Goal: Check status: Check status

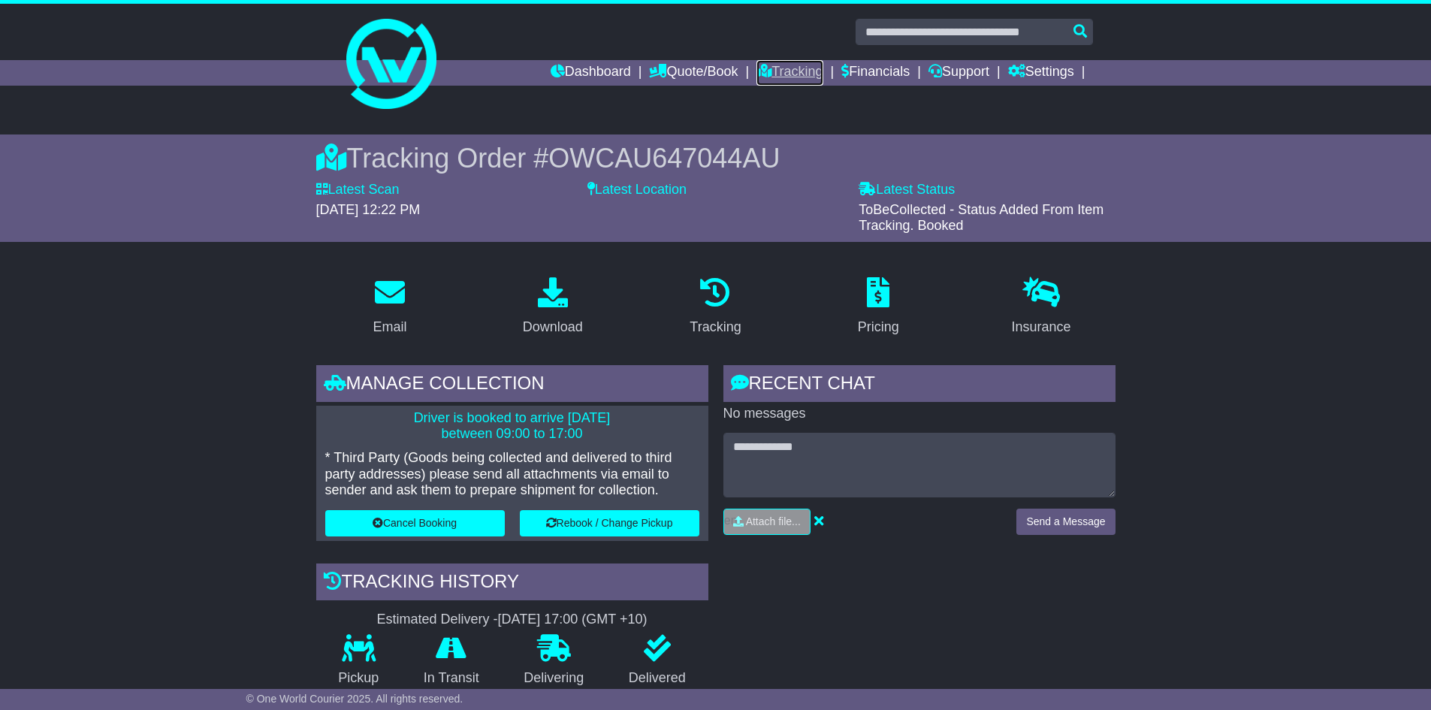
click at [795, 69] on link "Tracking" at bounding box center [789, 73] width 66 height 26
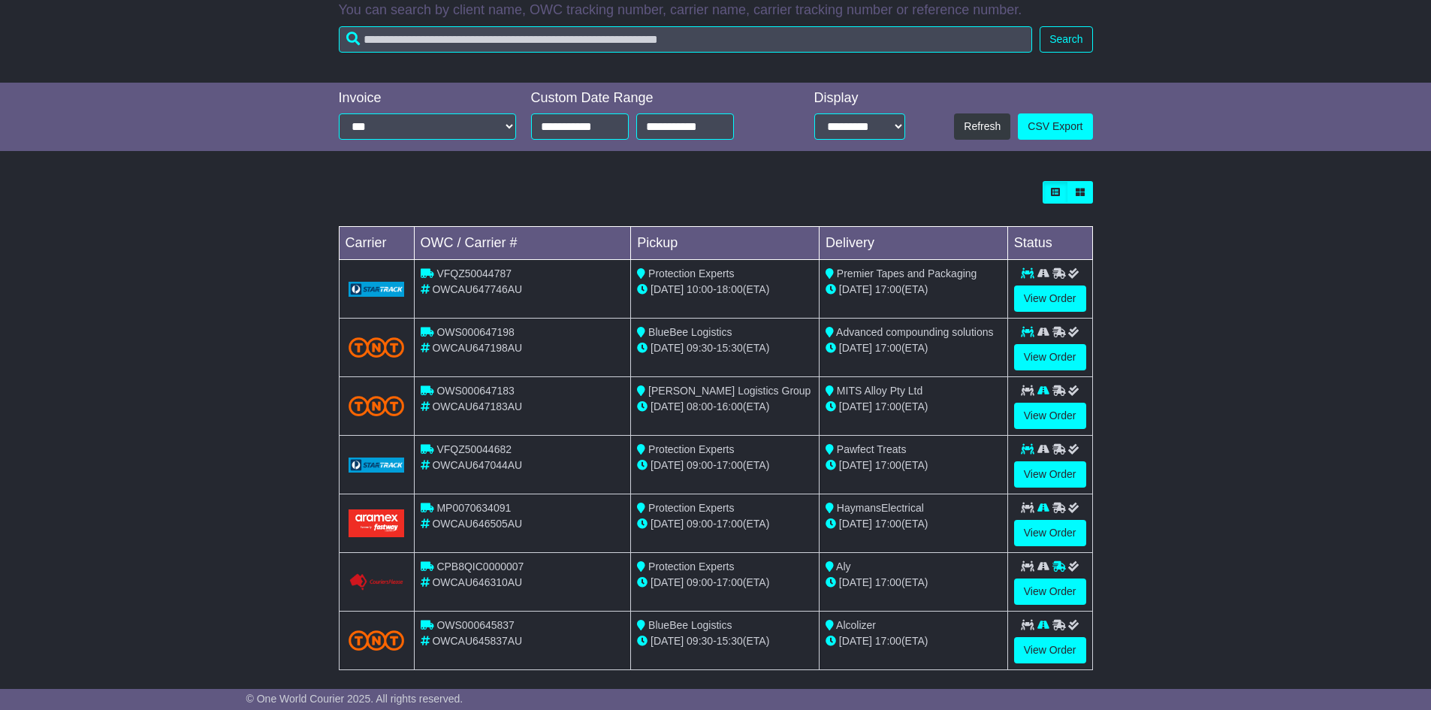
scroll to position [276, 0]
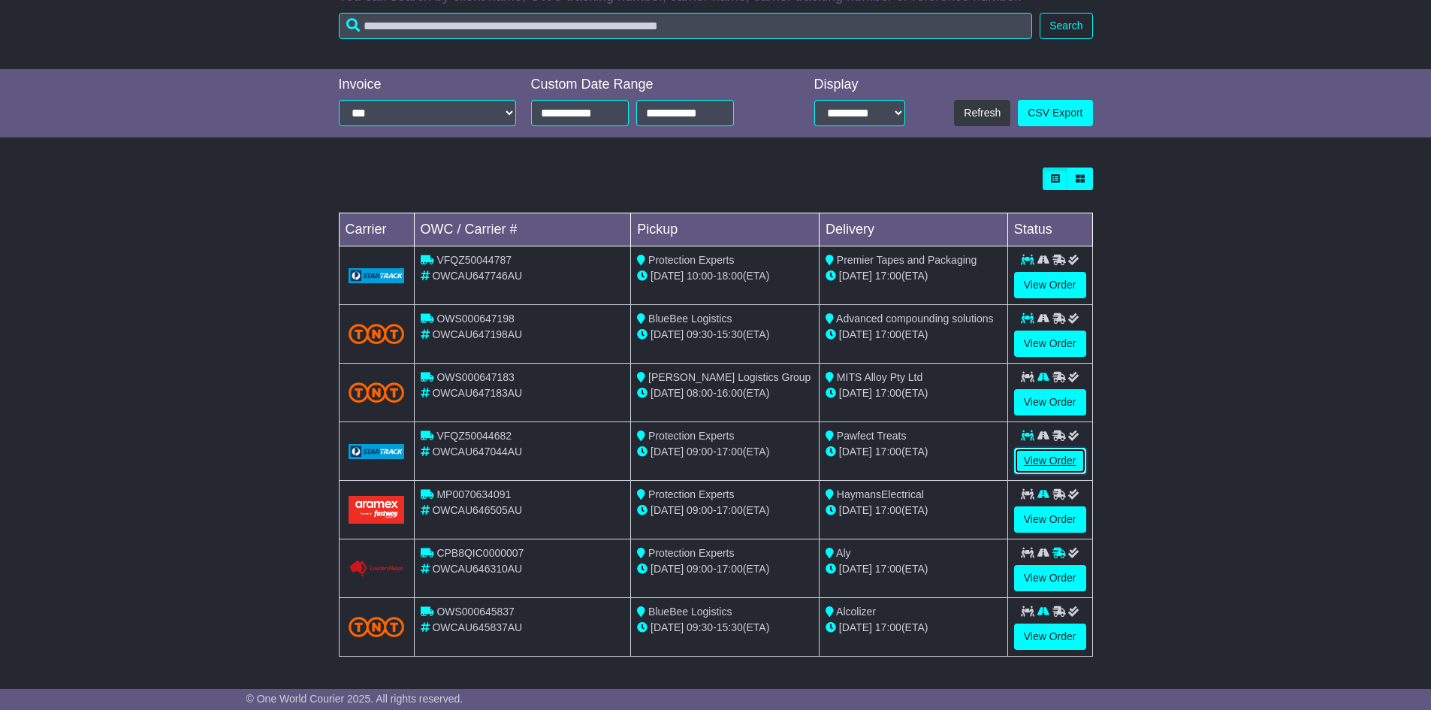
click at [1045, 461] on link "View Order" at bounding box center [1050, 461] width 72 height 26
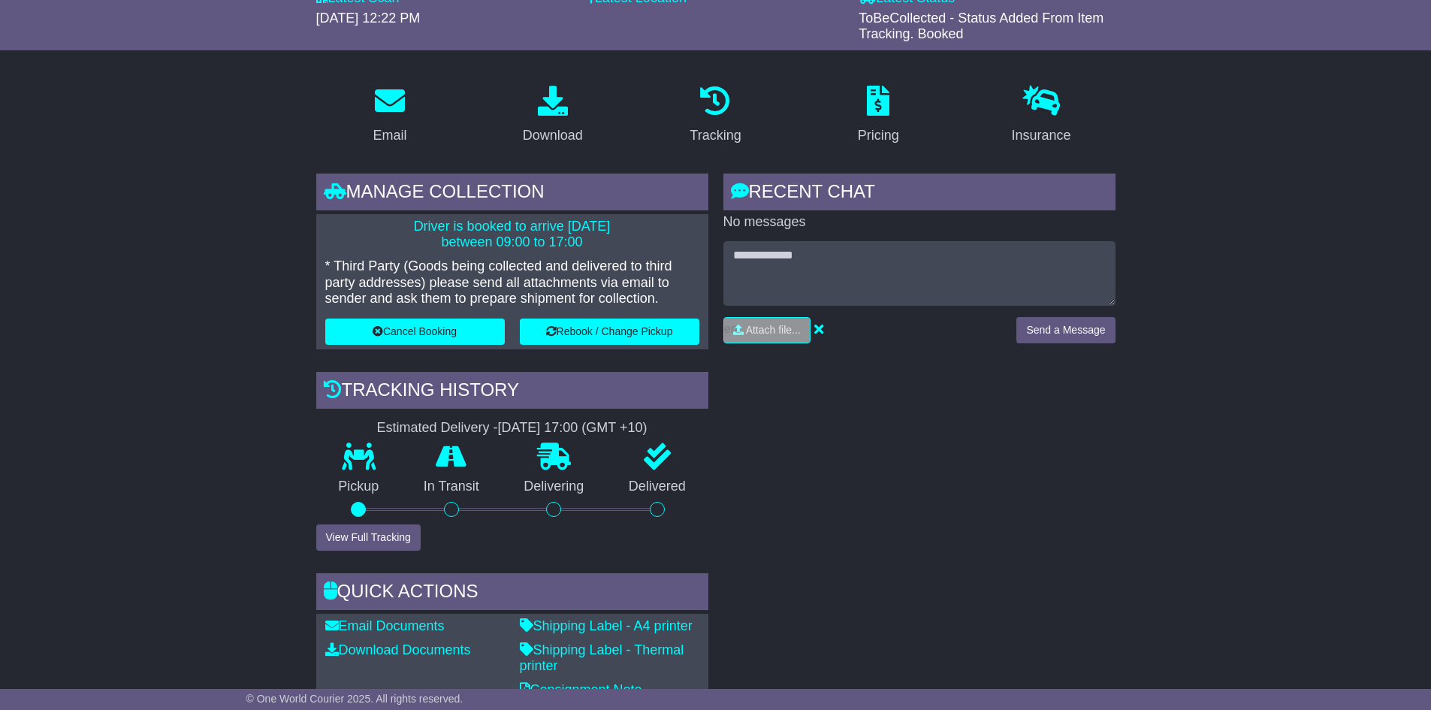
scroll to position [300, 0]
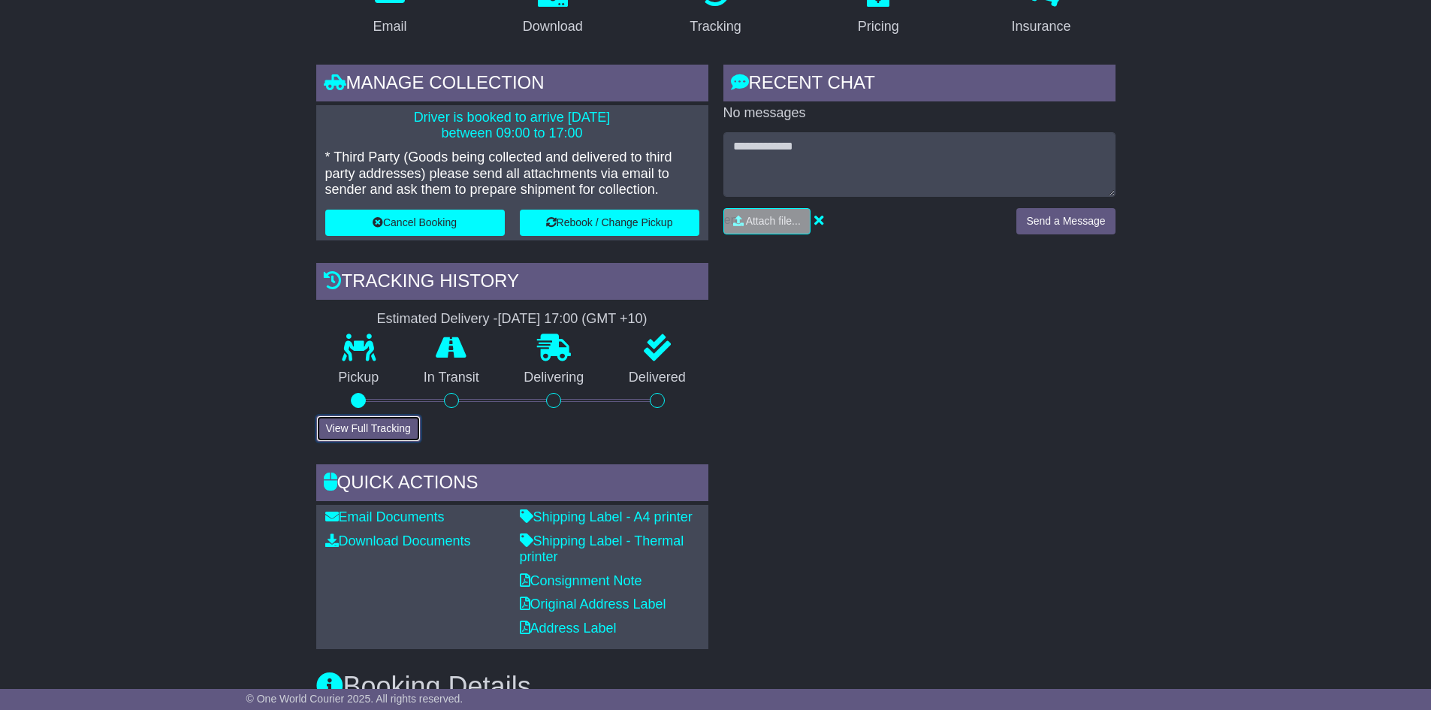
click at [376, 420] on button "View Full Tracking" at bounding box center [368, 428] width 104 height 26
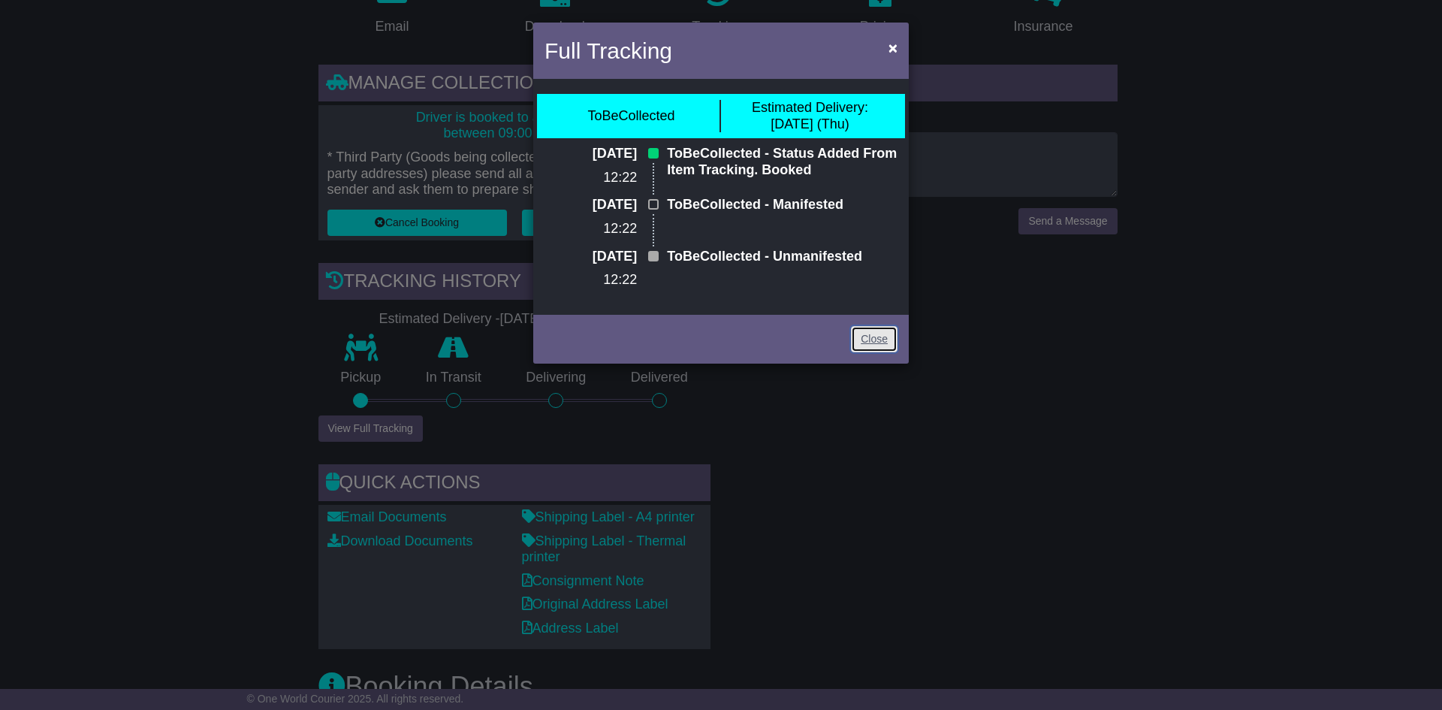
click at [874, 333] on link "Close" at bounding box center [874, 339] width 47 height 26
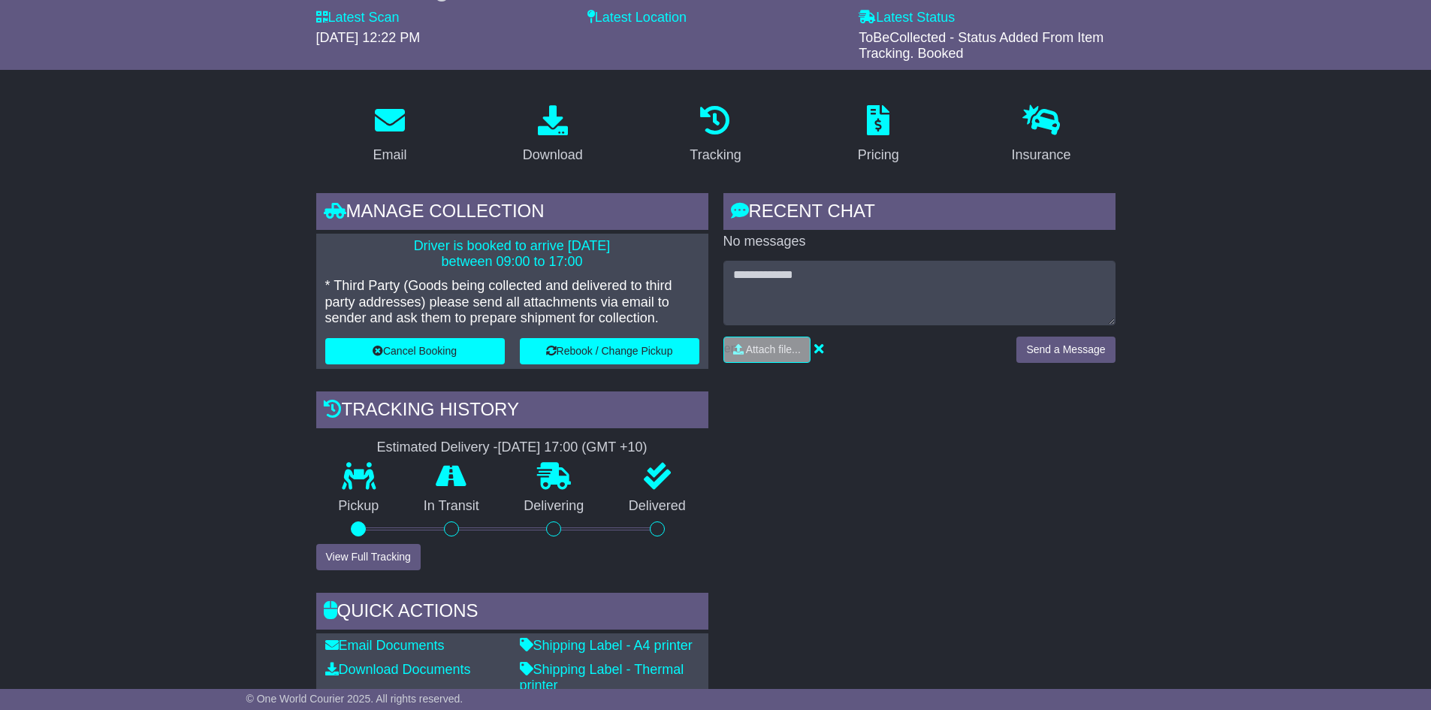
scroll to position [0, 0]
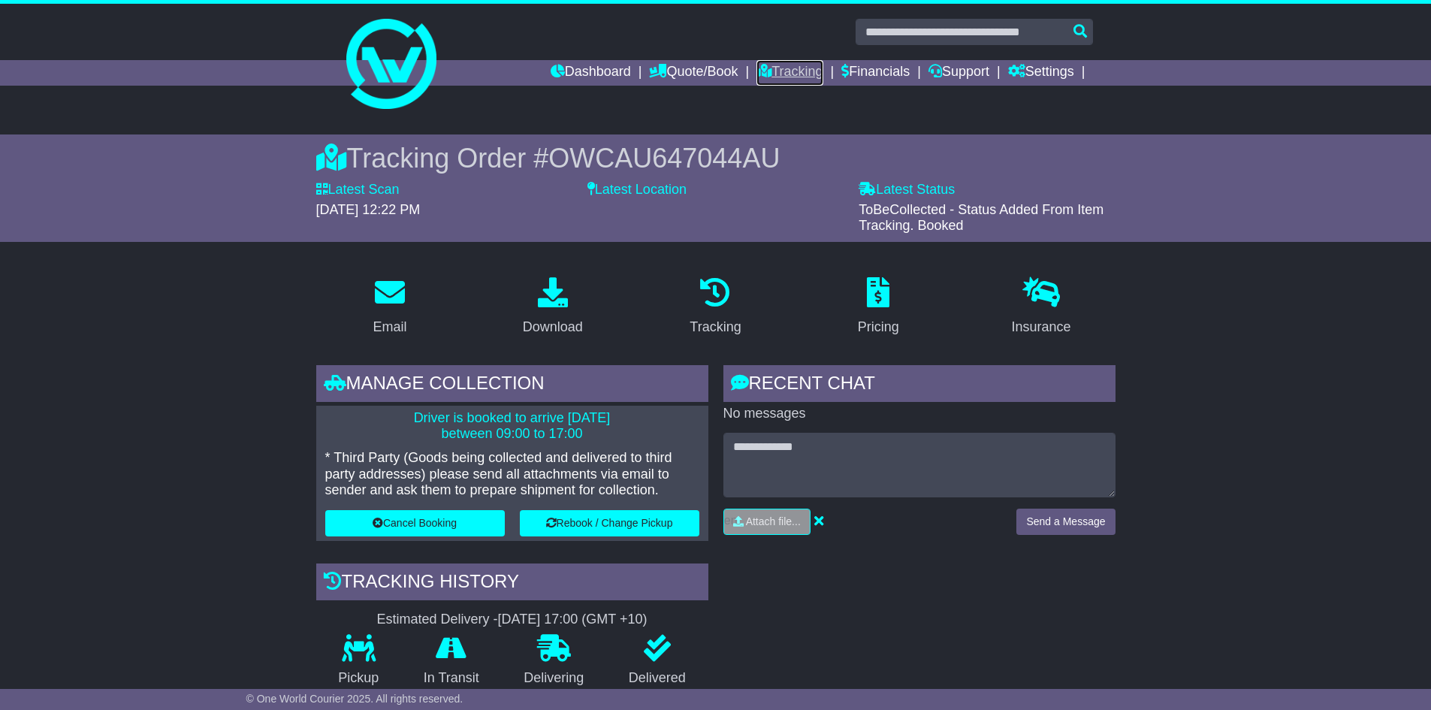
click at [791, 71] on link "Tracking" at bounding box center [789, 73] width 66 height 26
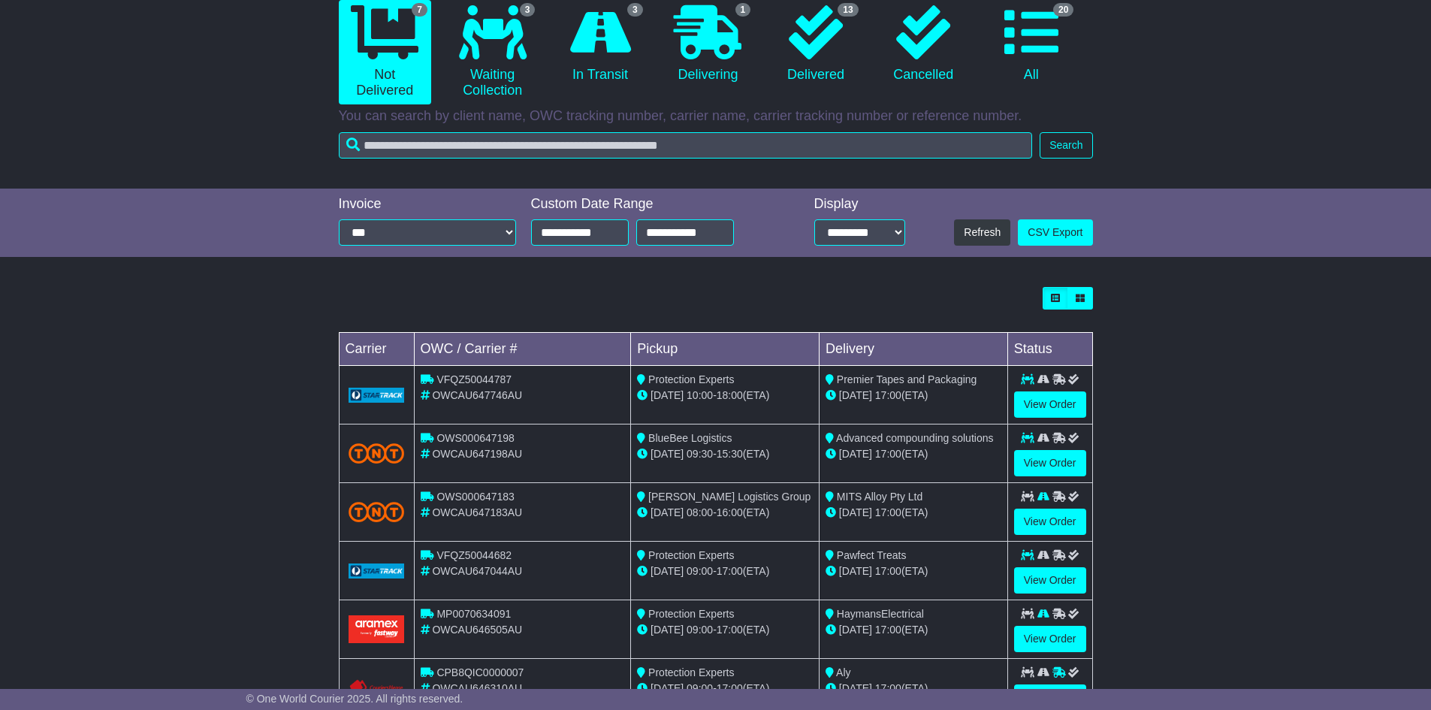
scroll to position [276, 0]
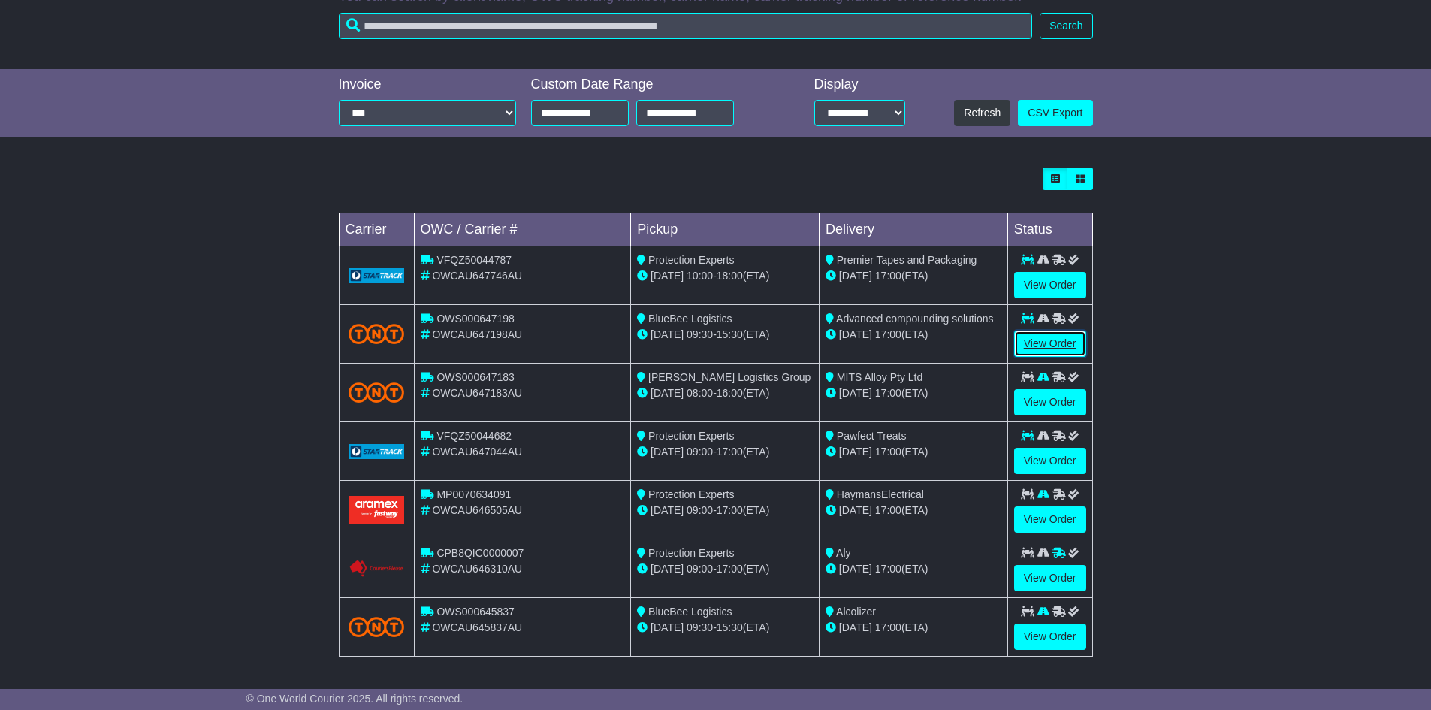
click at [1034, 344] on link "View Order" at bounding box center [1050, 343] width 72 height 26
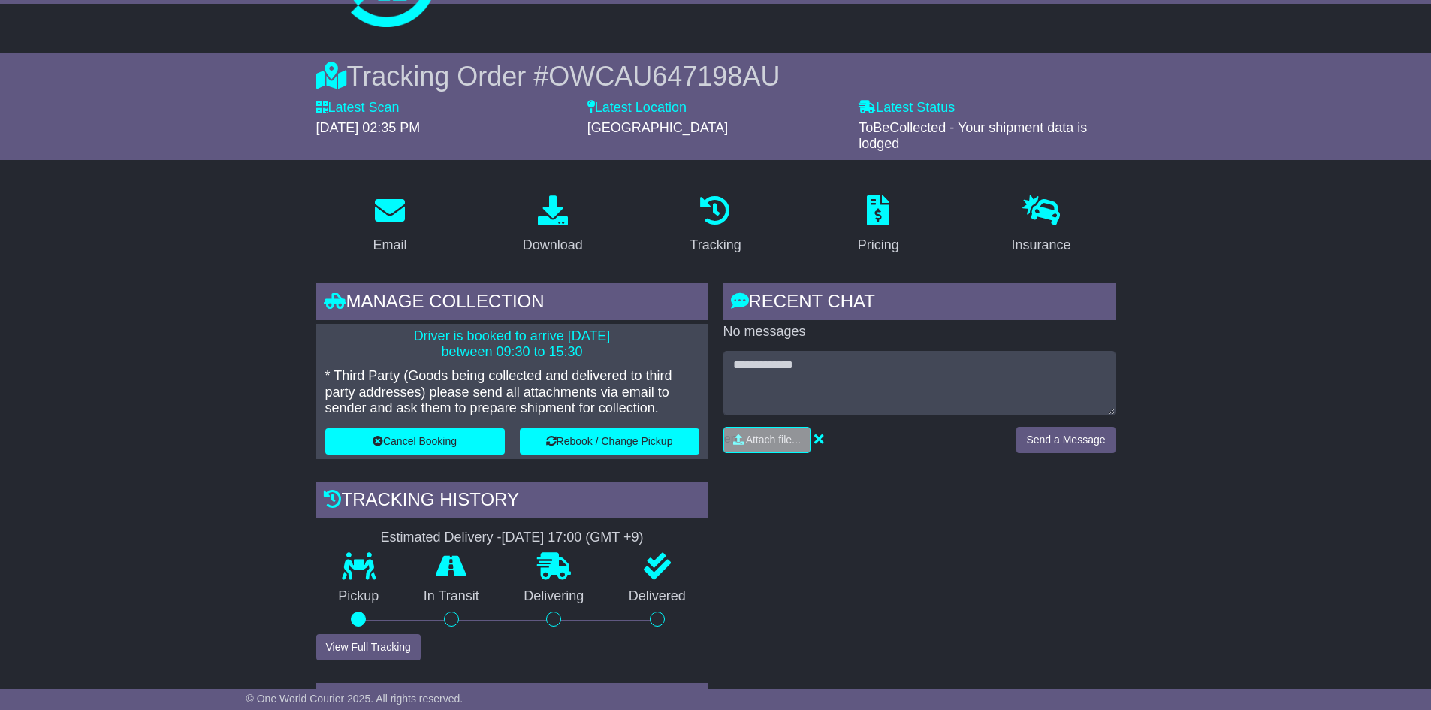
scroll to position [225, 0]
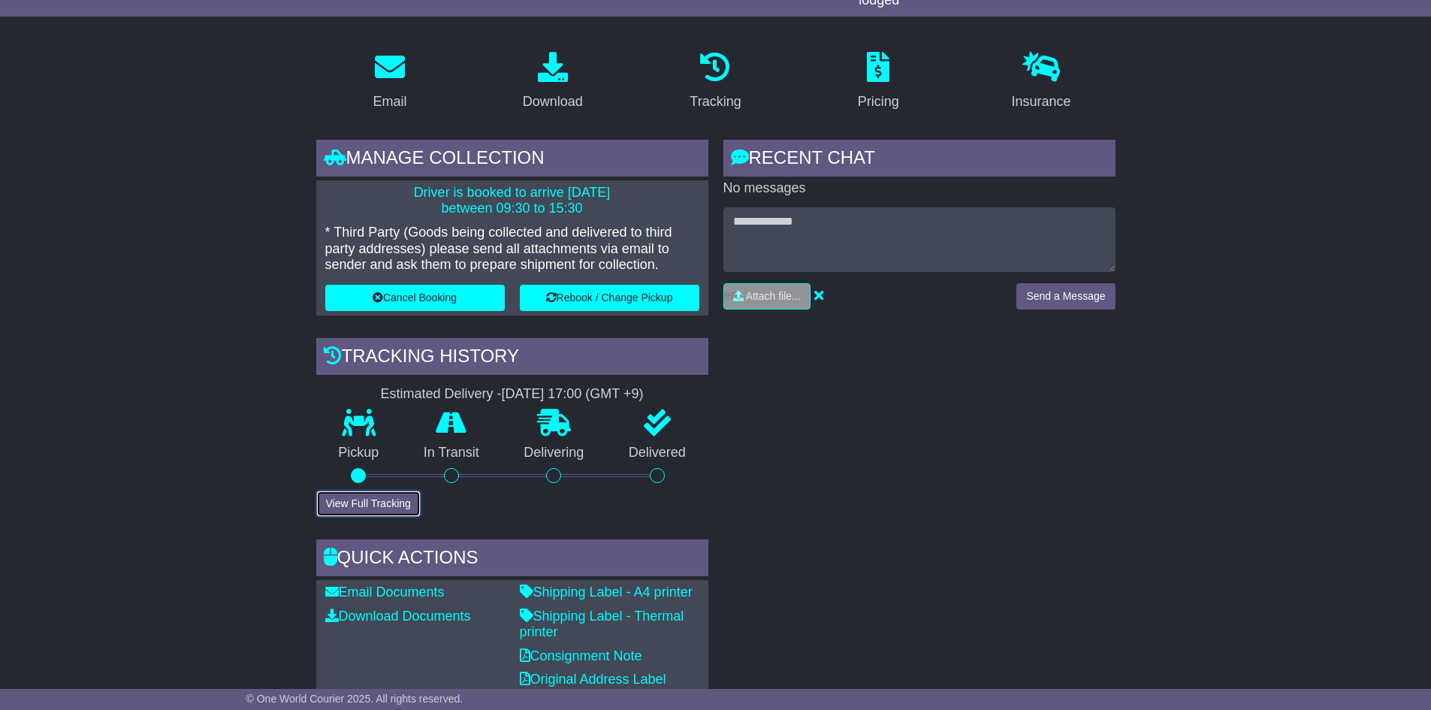
click at [387, 502] on button "View Full Tracking" at bounding box center [368, 503] width 104 height 26
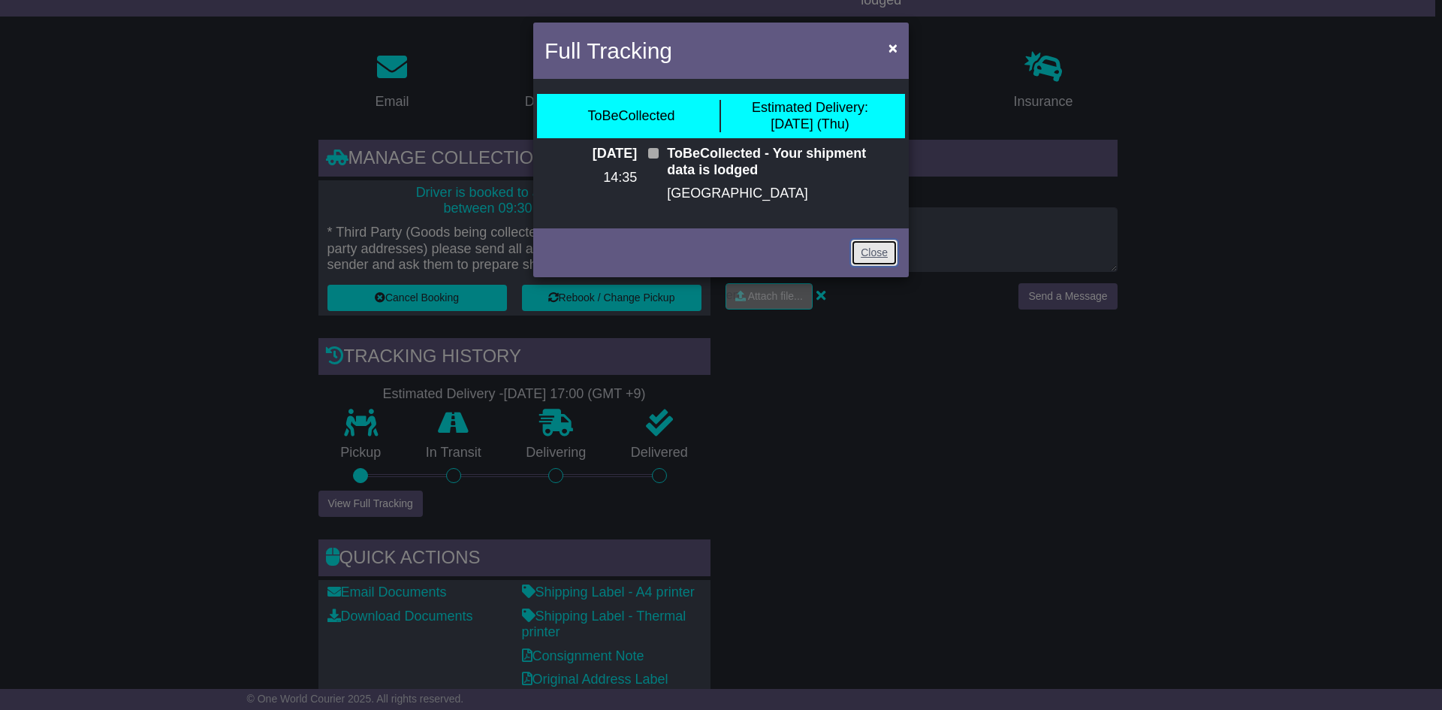
click at [864, 246] on link "Close" at bounding box center [874, 253] width 47 height 26
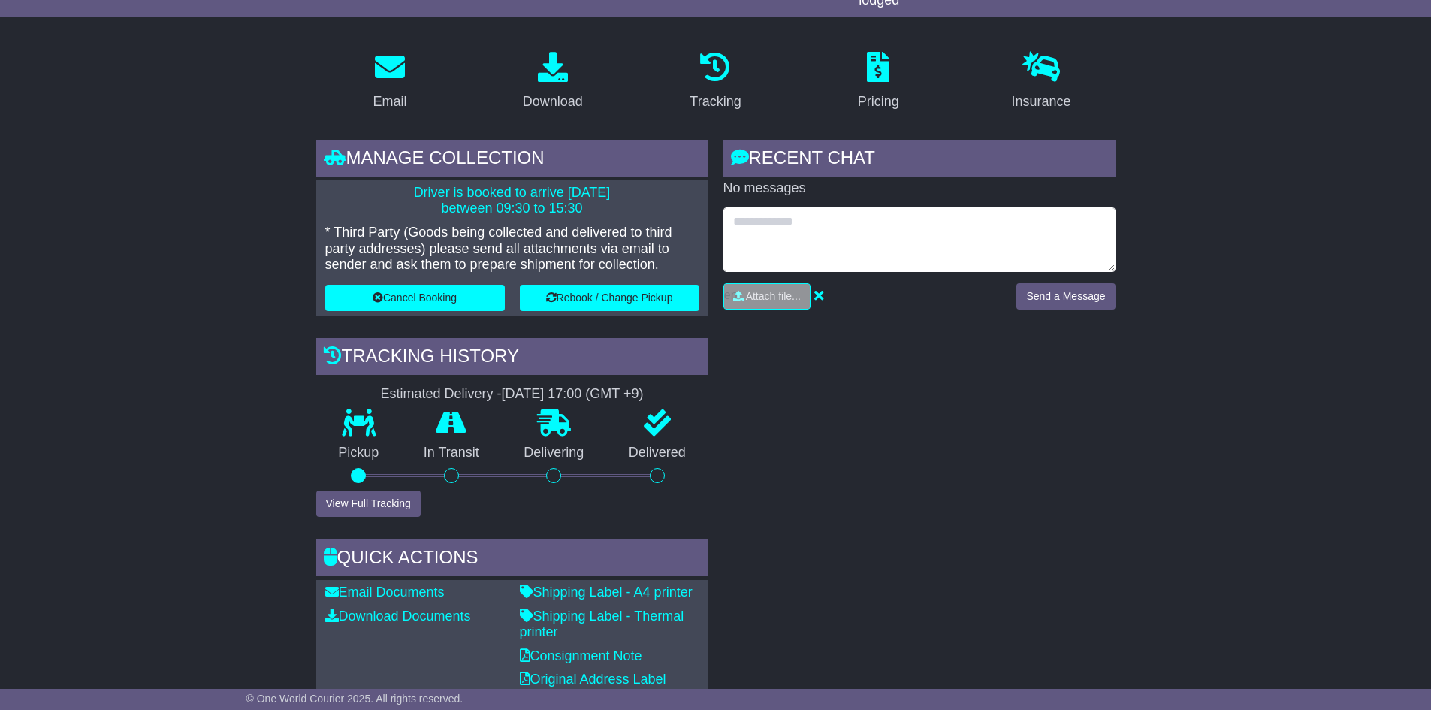
click at [834, 224] on textarea at bounding box center [919, 239] width 392 height 65
type textarea "**********"
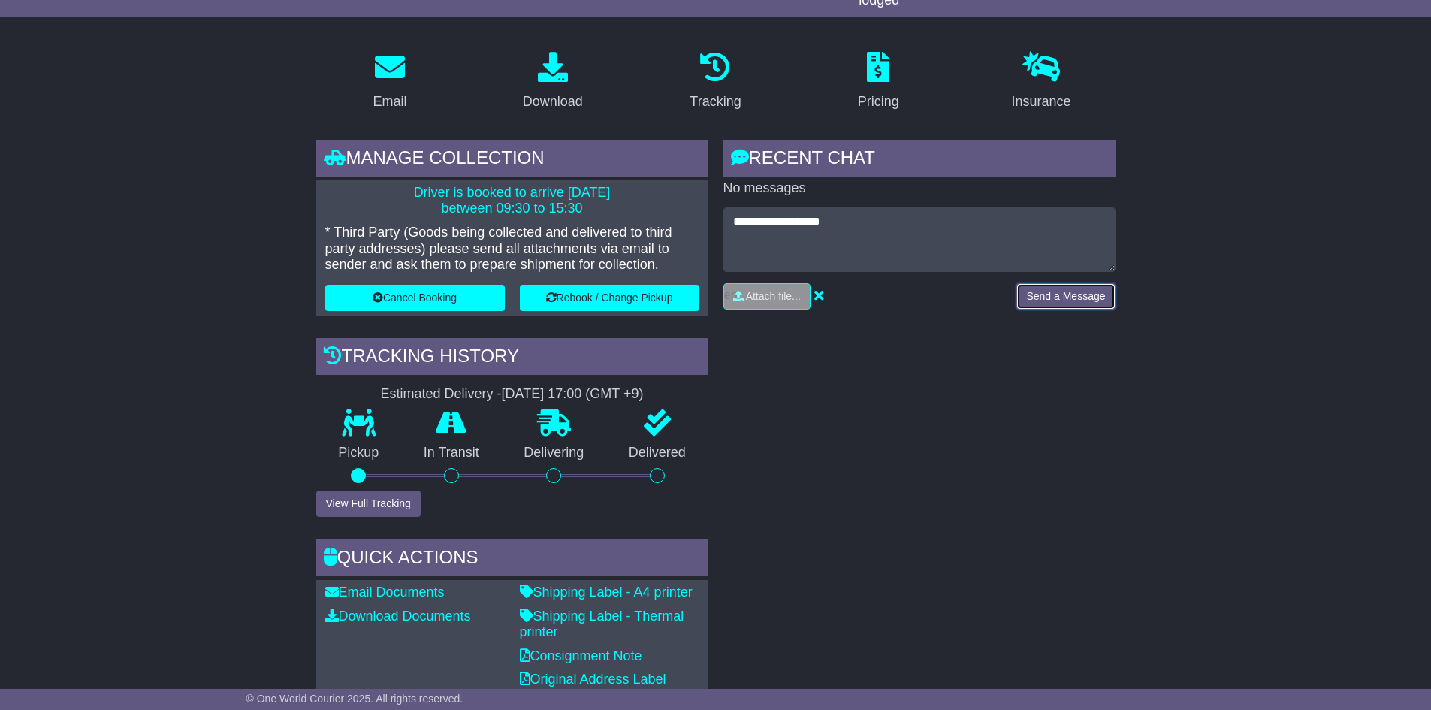
click at [1082, 296] on button "Send a Message" at bounding box center [1065, 296] width 98 height 26
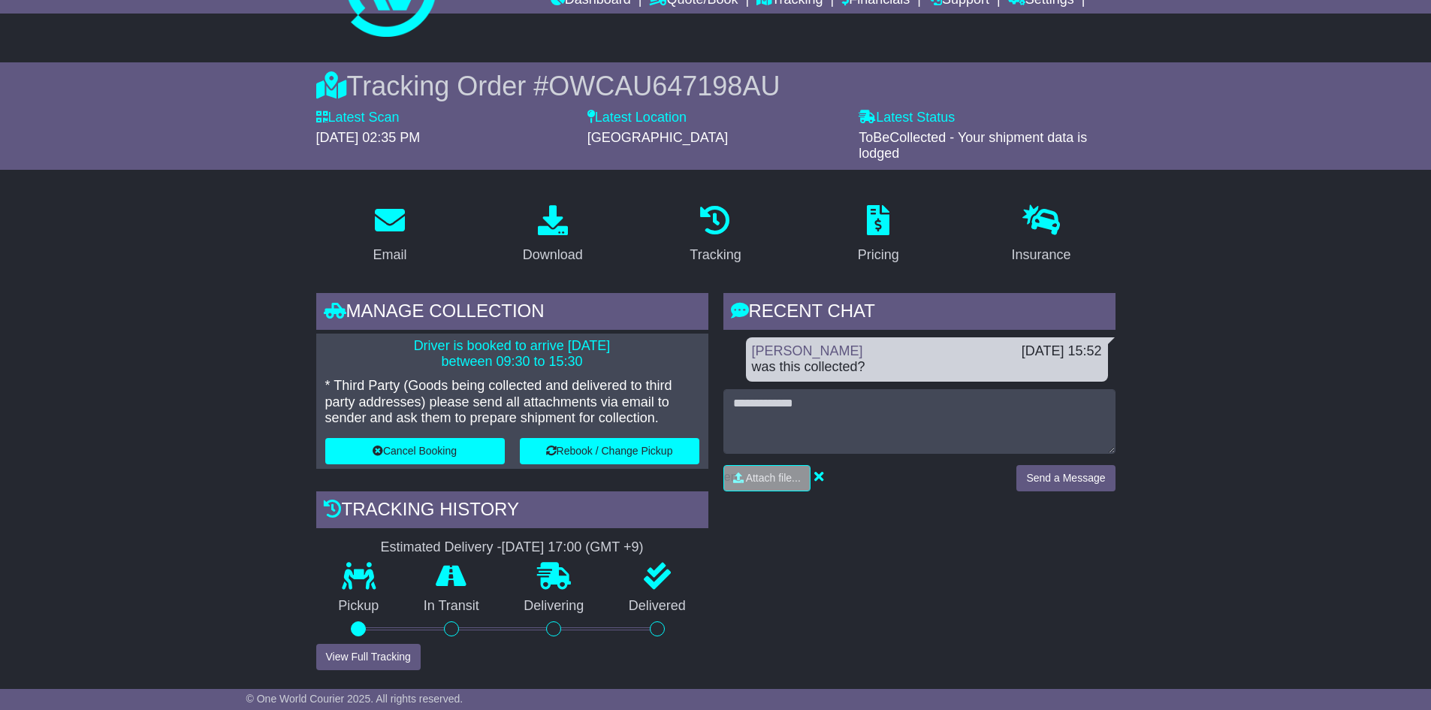
scroll to position [0, 0]
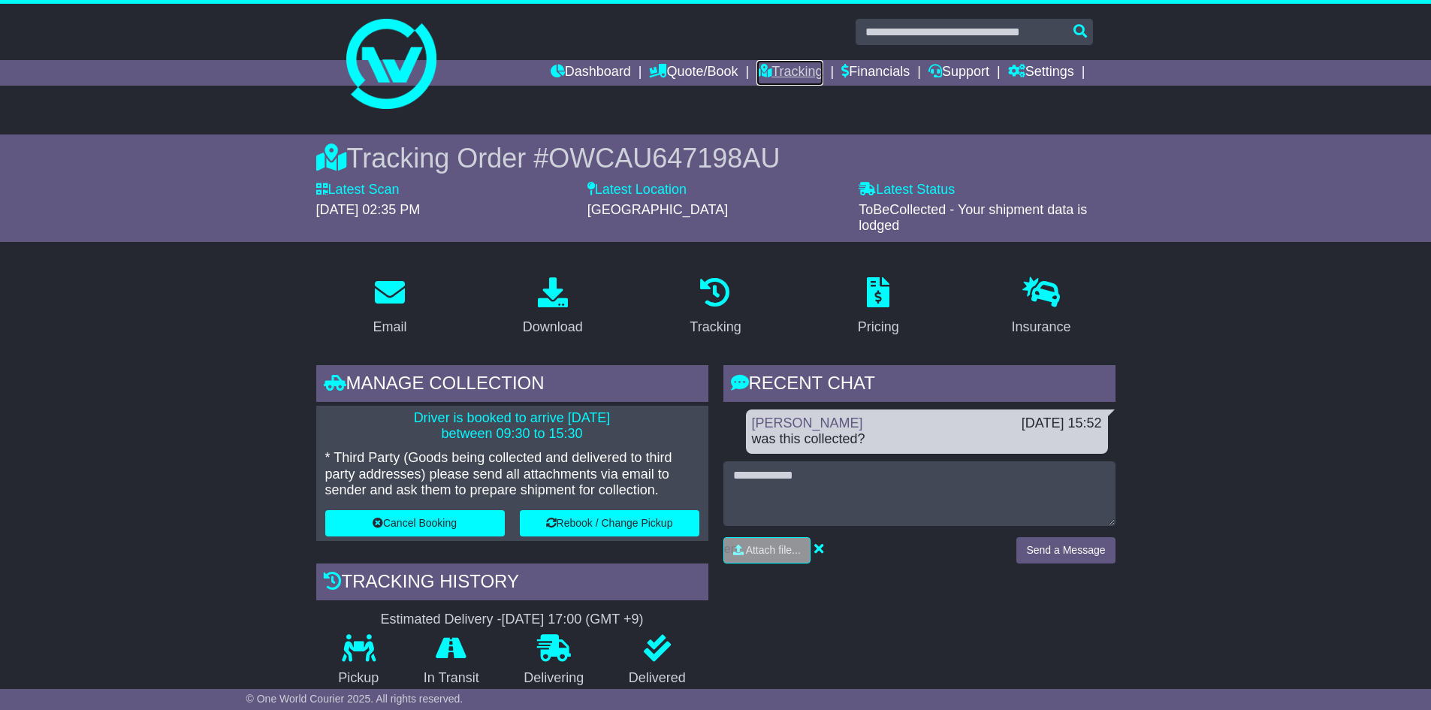
click at [781, 70] on link "Tracking" at bounding box center [789, 73] width 66 height 26
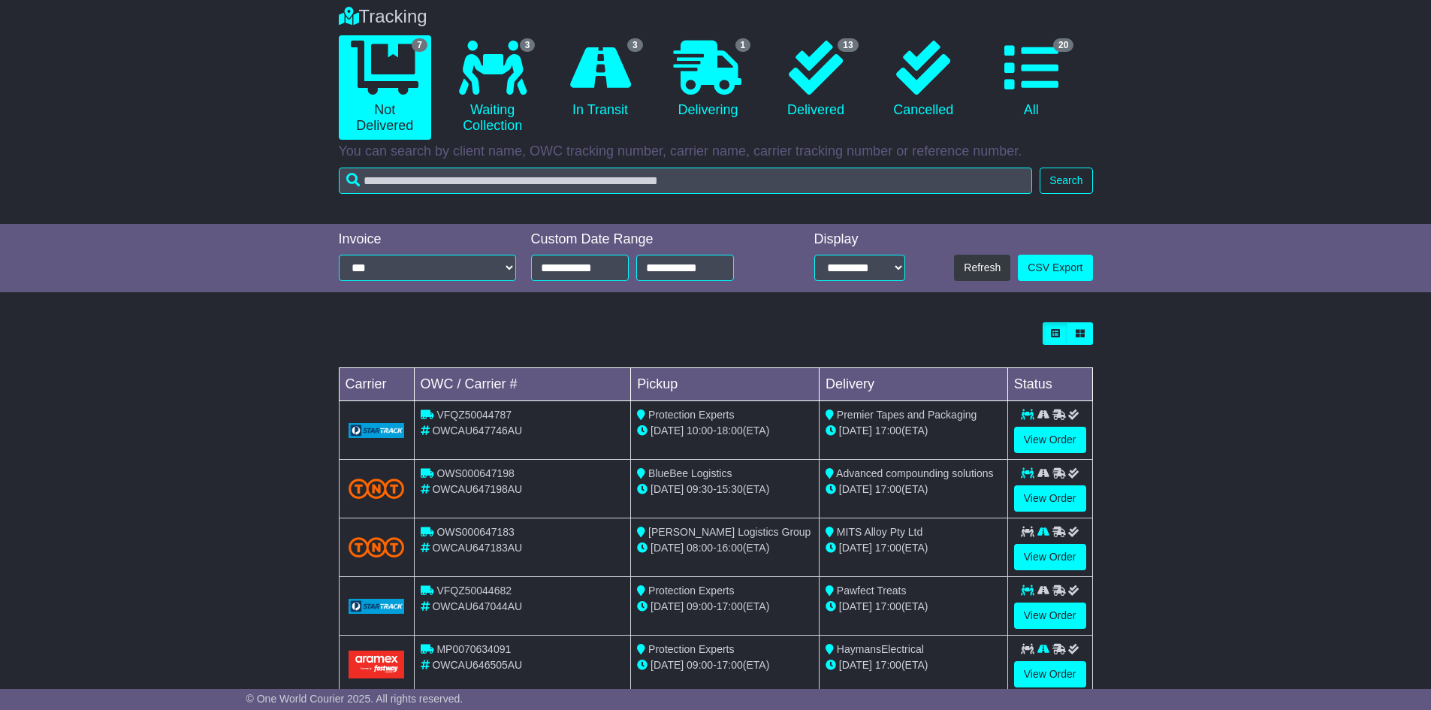
scroll to position [276, 0]
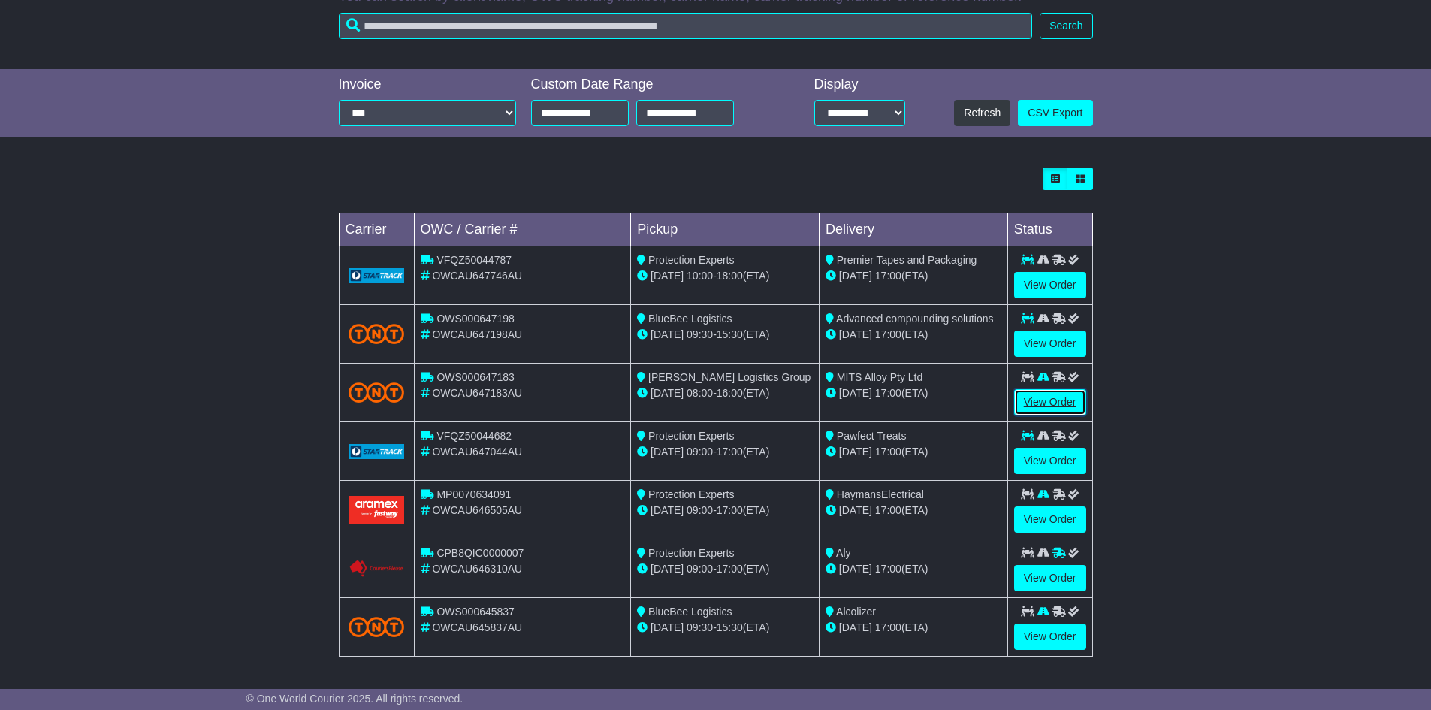
click at [1058, 401] on link "View Order" at bounding box center [1050, 402] width 72 height 26
